Goal: Find specific page/section: Find specific page/section

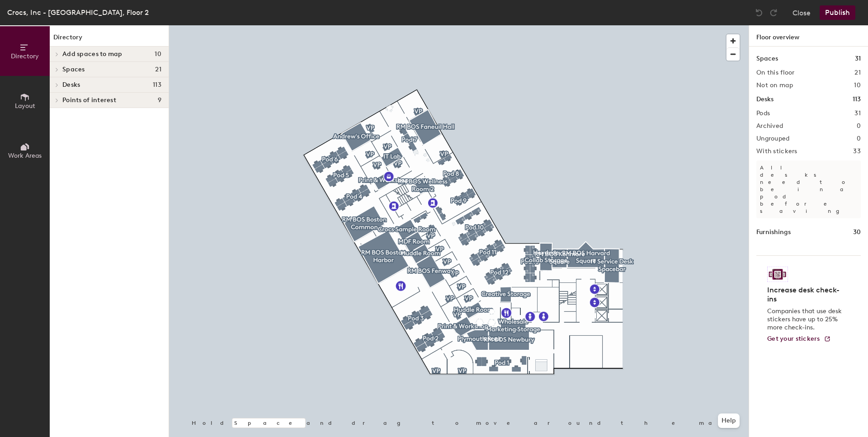
click at [28, 98] on icon at bounding box center [25, 97] width 10 height 10
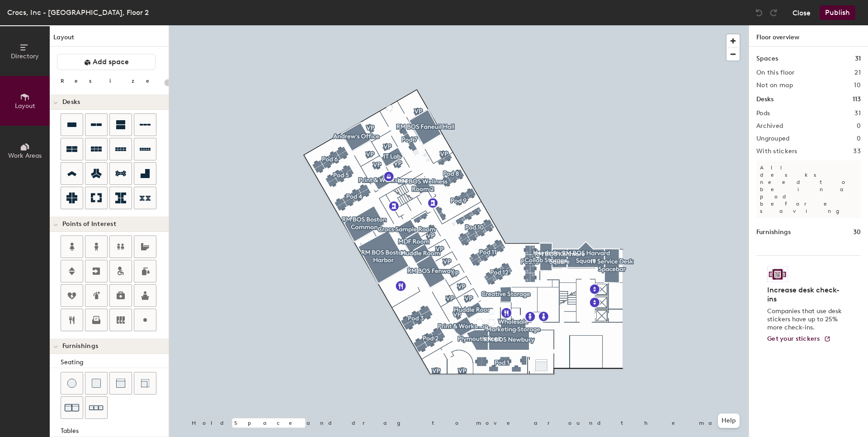
click at [798, 12] on button "Close" at bounding box center [801, 12] width 18 height 14
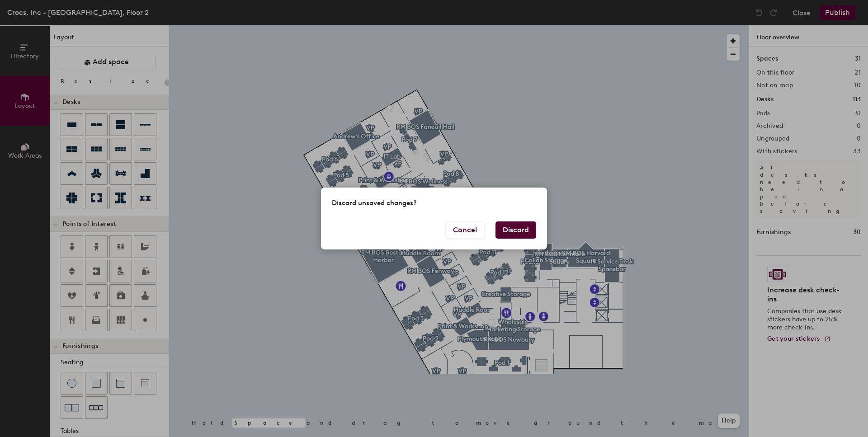
click at [499, 132] on div "Discard unsaved changes? Cancel Discard" at bounding box center [434, 218] width 868 height 437
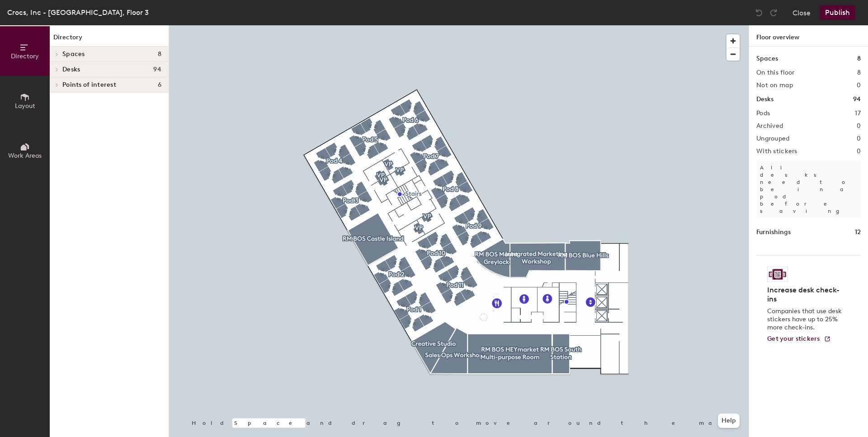
click at [76, 68] on span "Desks" at bounding box center [71, 69] width 18 height 7
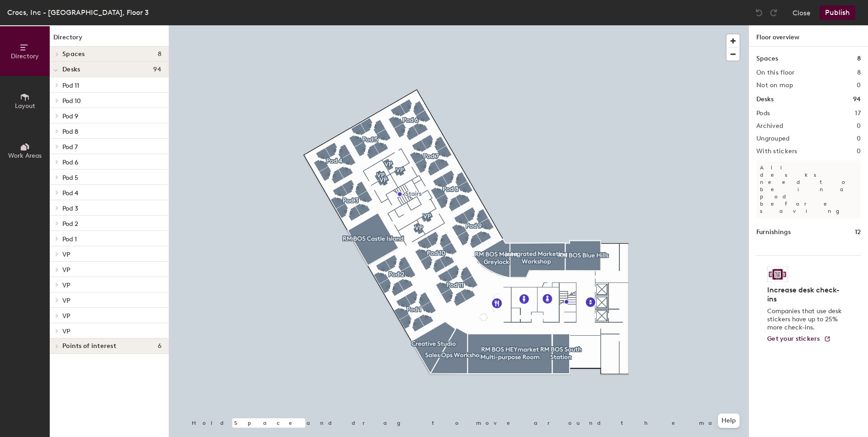
click at [76, 55] on span "Spaces" at bounding box center [73, 54] width 23 height 7
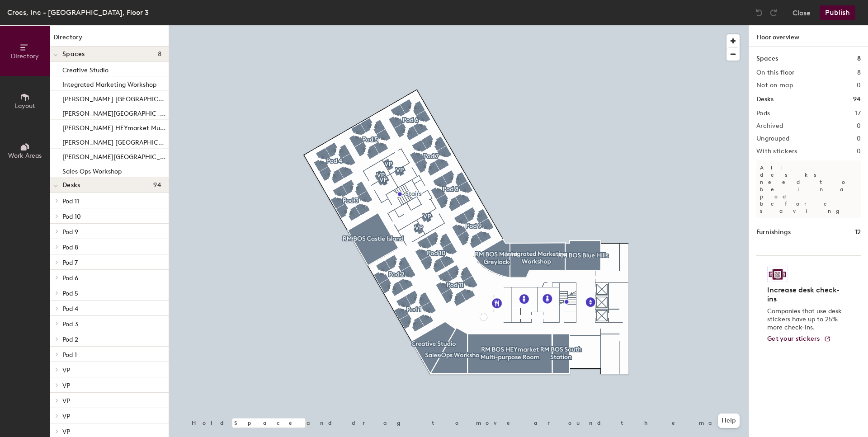
click at [24, 99] on icon at bounding box center [25, 97] width 10 height 10
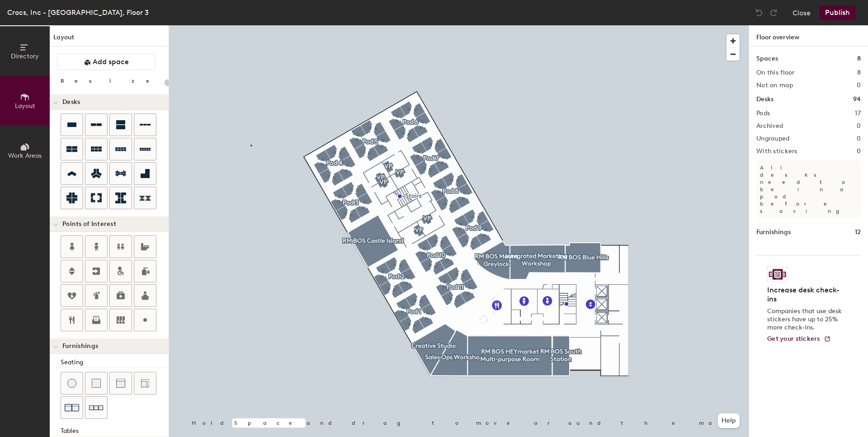
click at [252, 25] on div at bounding box center [458, 25] width 579 height 0
